Goal: Task Accomplishment & Management: Complete application form

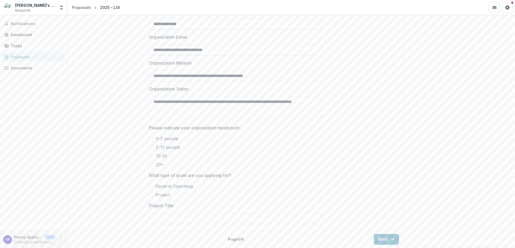
scroll to position [428, 0]
click at [163, 146] on span "5-10 people" at bounding box center [168, 147] width 24 height 6
click at [177, 186] on span "General Operating" at bounding box center [174, 186] width 38 height 6
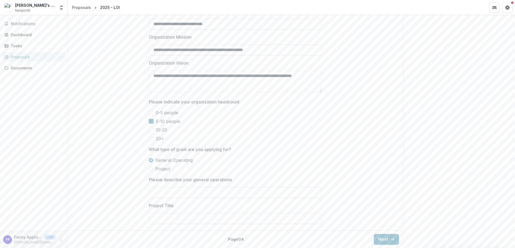
scroll to position [454, 0]
click at [379, 238] on button "Next" at bounding box center [386, 239] width 25 height 11
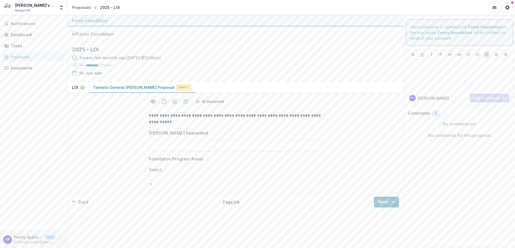
click at [215, 152] on input "[PERSON_NAME] Requested" at bounding box center [235, 146] width 173 height 11
type input "*******"
click at [245, 180] on div at bounding box center [235, 176] width 173 height 7
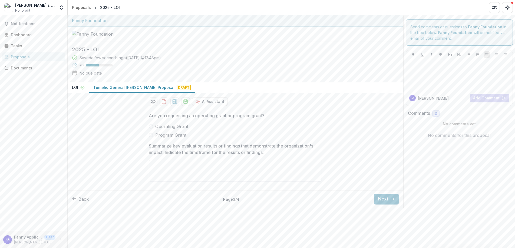
scroll to position [4, 0]
click at [181, 130] on span "Operating Grant" at bounding box center [171, 126] width 33 height 6
click at [386, 205] on button "Next" at bounding box center [386, 199] width 25 height 11
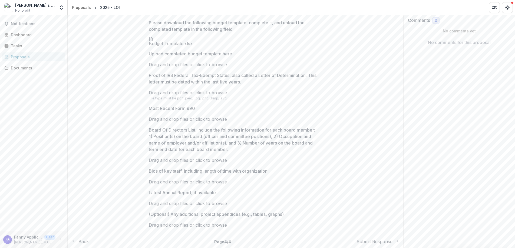
scroll to position [320, 0]
click at [369, 240] on button "Submit Response" at bounding box center [378, 242] width 42 height 6
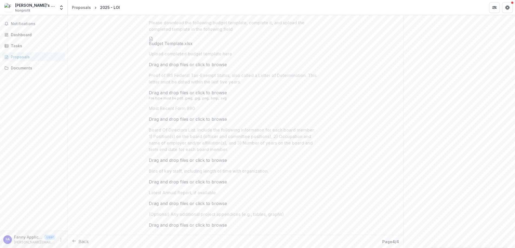
scroll to position [337, 0]
click at [4, 248] on icon "Close" at bounding box center [2, 252] width 4 height 4
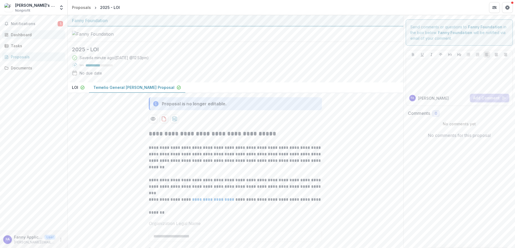
click at [29, 33] on div "Dashboard" at bounding box center [36, 35] width 50 height 6
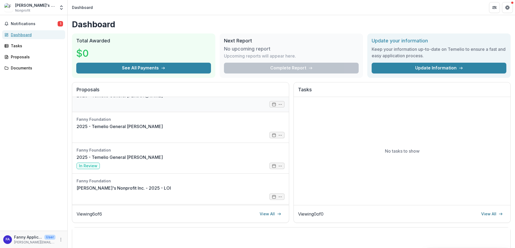
scroll to position [77, 0]
click at [99, 189] on link "2025 - LOI" at bounding box center [88, 189] width 22 height 6
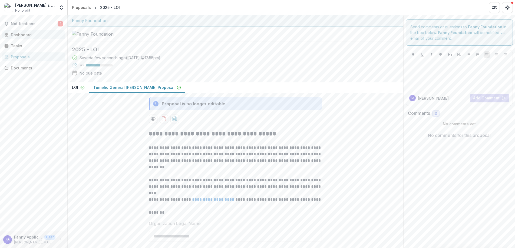
click at [22, 35] on div "Dashboard" at bounding box center [36, 35] width 50 height 6
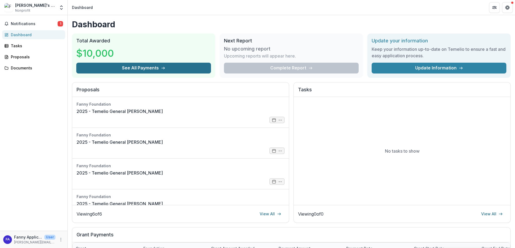
click at [185, 71] on button "See All Payments" at bounding box center [143, 68] width 135 height 11
